Goal: Obtain resource: Obtain resource

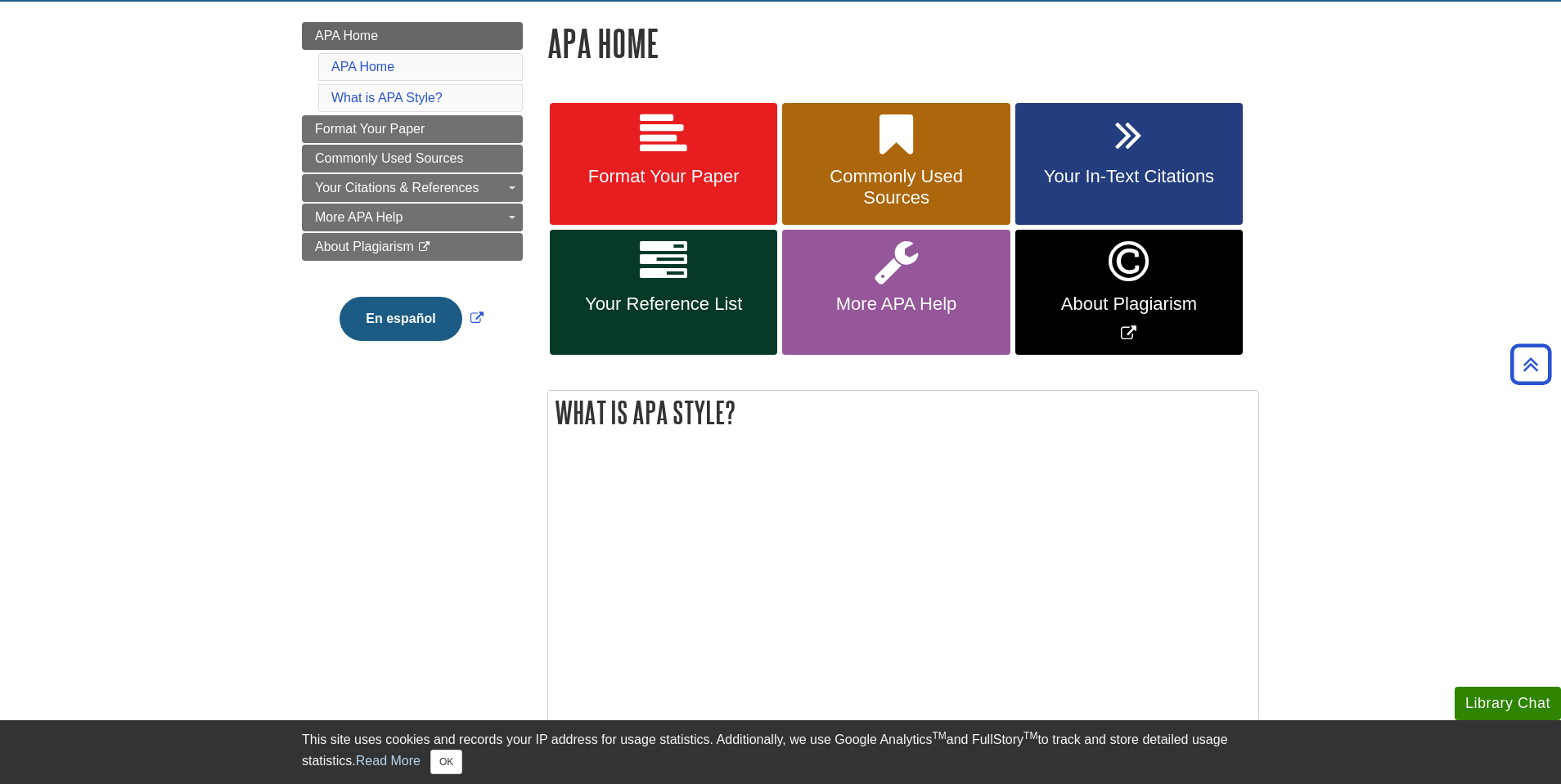
scroll to position [205, 0]
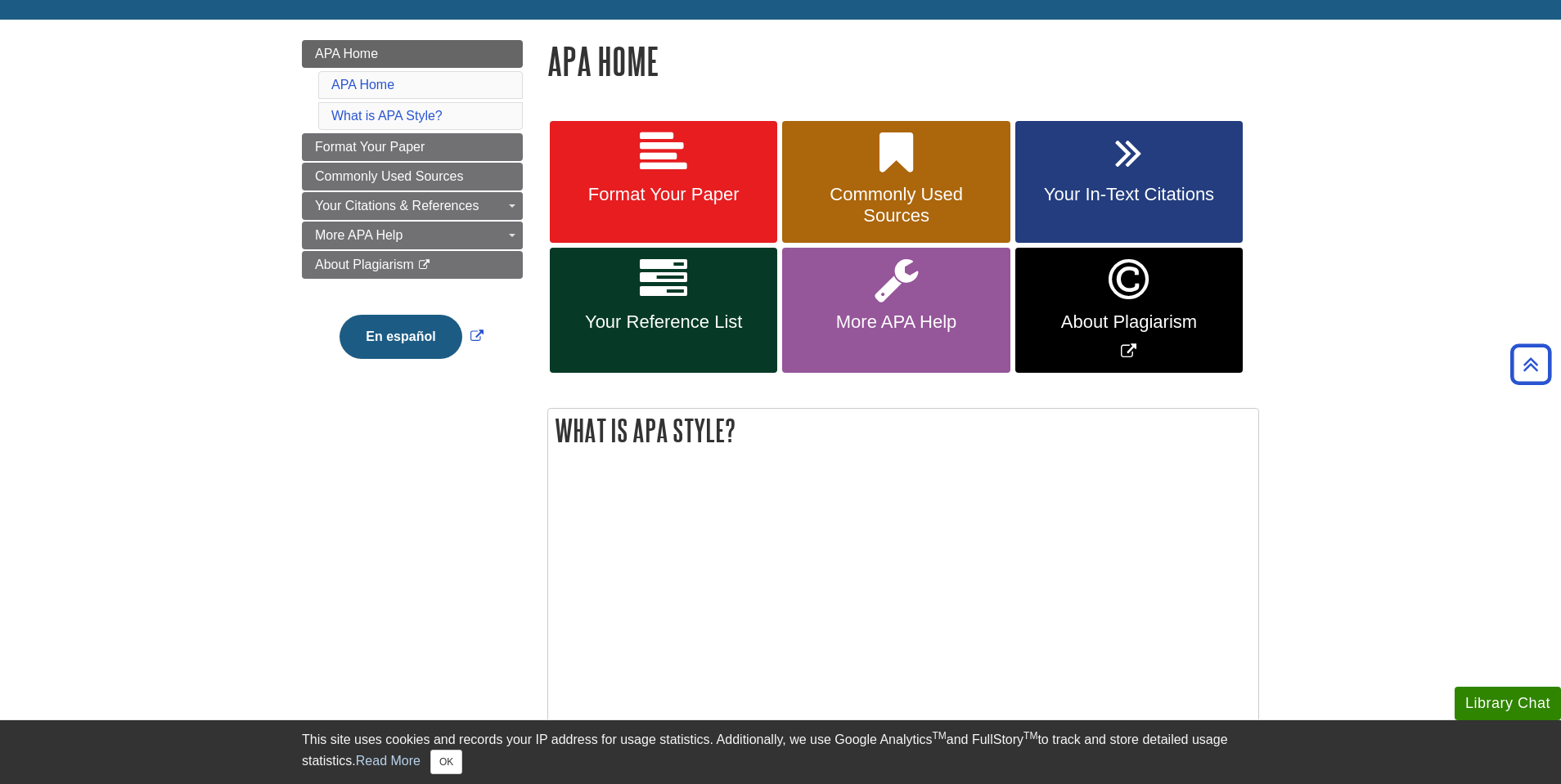
click at [699, 108] on div "Format Your Paper Commonly Used Sources Your In-Text Citations Your Reference L…" at bounding box center [902, 775] width 736 height 1345
drag, startPoint x: 697, startPoint y: 148, endPoint x: 708, endPoint y: 183, distance: 36.7
click at [699, 150] on link "Format Your Paper" at bounding box center [663, 182] width 227 height 123
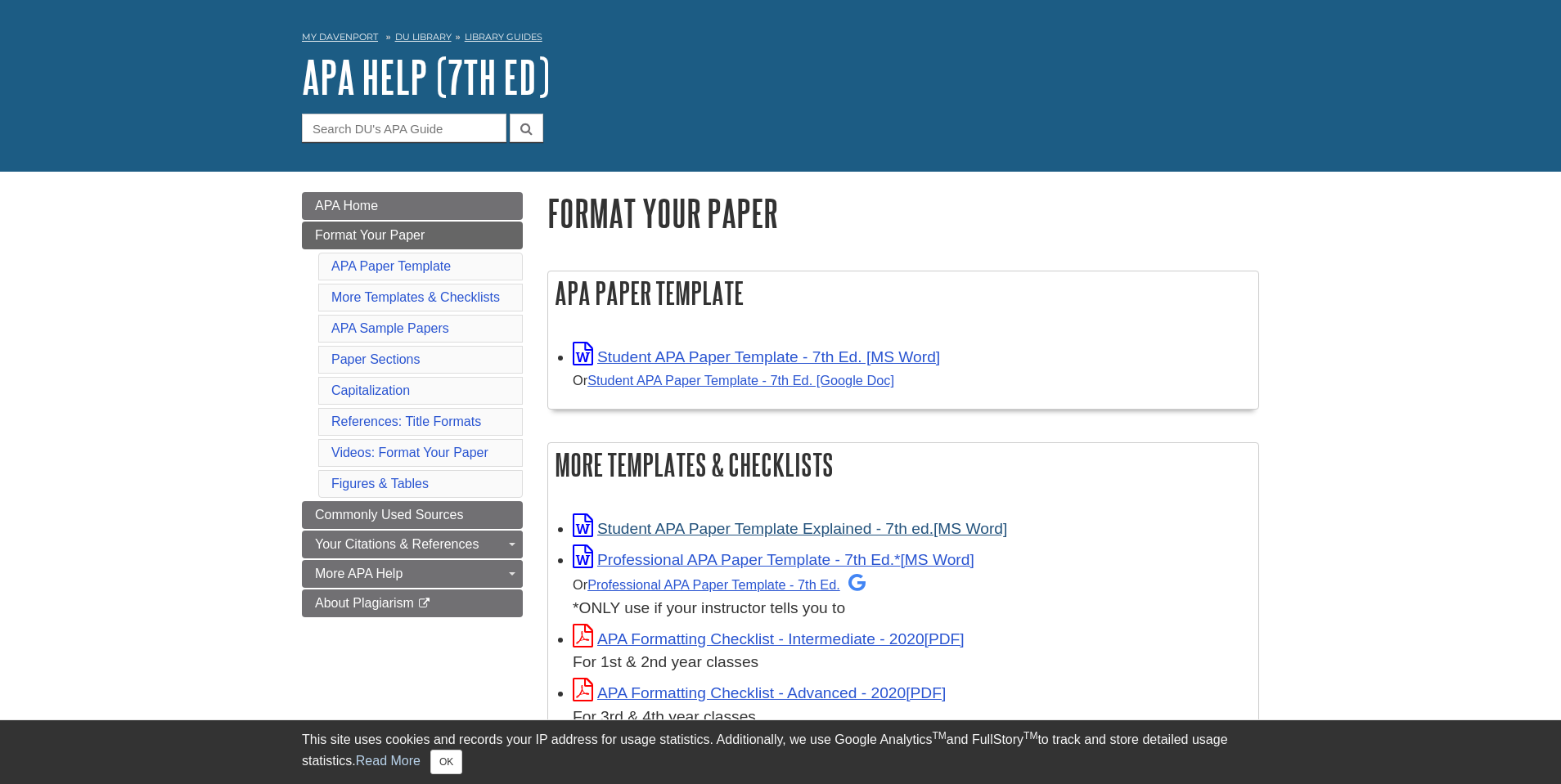
scroll to position [82, 0]
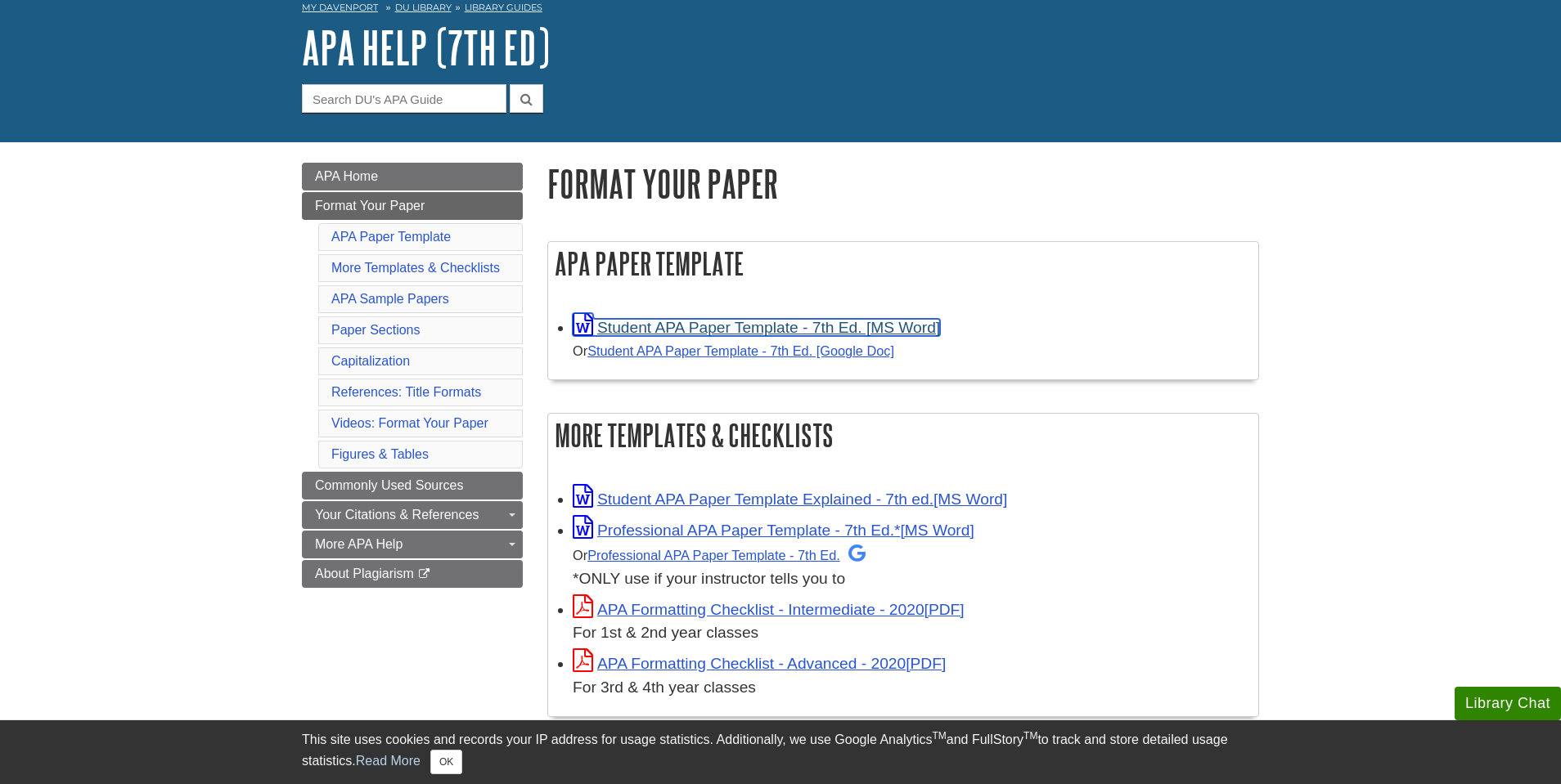
click at [689, 321] on link "Student APA Paper Template - 7th Ed. [MS Word]" at bounding box center [756, 328] width 368 height 17
click at [860, 388] on div "APA Paper Template Student APA Paper Template - 7th Ed. [MS Word] Or Student AP…" at bounding box center [903, 318] width 712 height 156
click at [844, 356] on link "Student APA Paper Template - 7th Ed. [Google Doc]" at bounding box center [740, 350] width 307 height 15
